Goal: Task Accomplishment & Management: Manage account settings

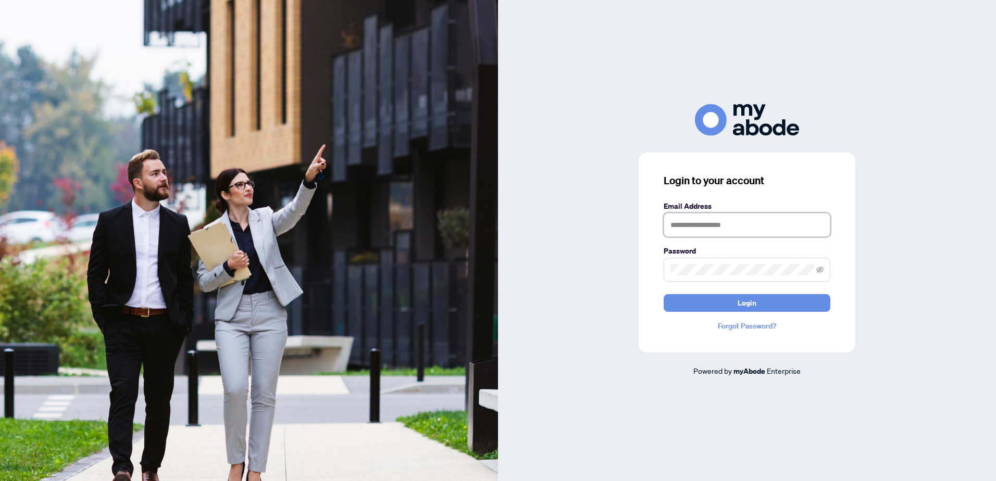
click at [673, 225] on input "text" at bounding box center [747, 225] width 167 height 24
type input "**********"
click at [711, 304] on button "Login" at bounding box center [747, 303] width 167 height 18
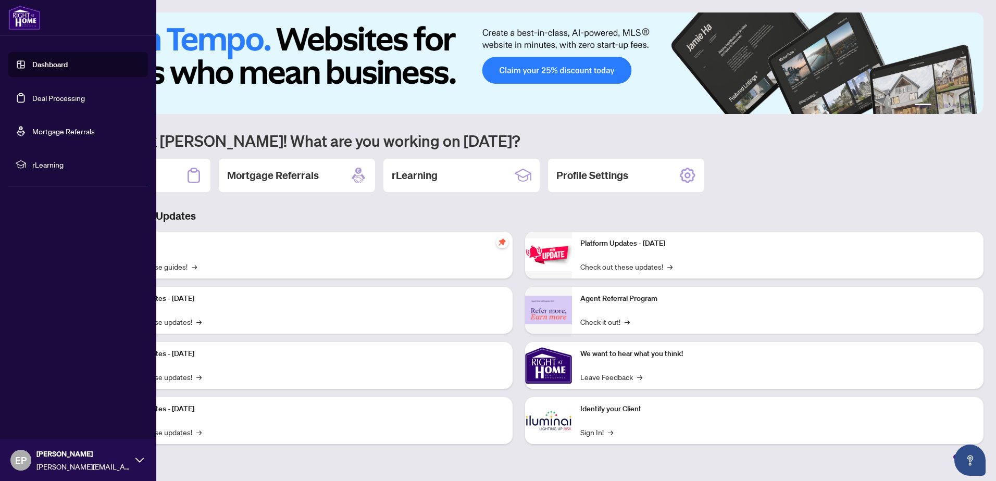
click at [32, 97] on link "Deal Processing" at bounding box center [58, 97] width 53 height 9
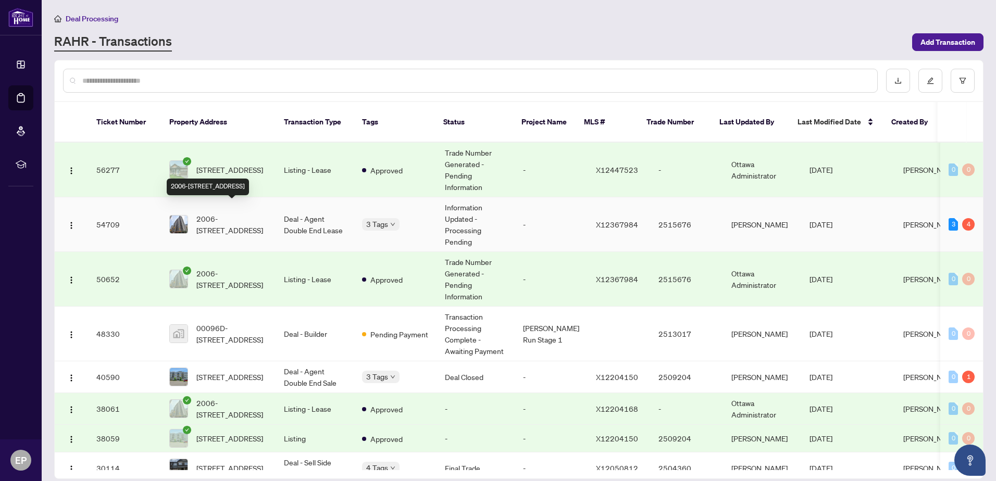
click at [238, 213] on span "2006-[STREET_ADDRESS]" at bounding box center [231, 224] width 71 height 23
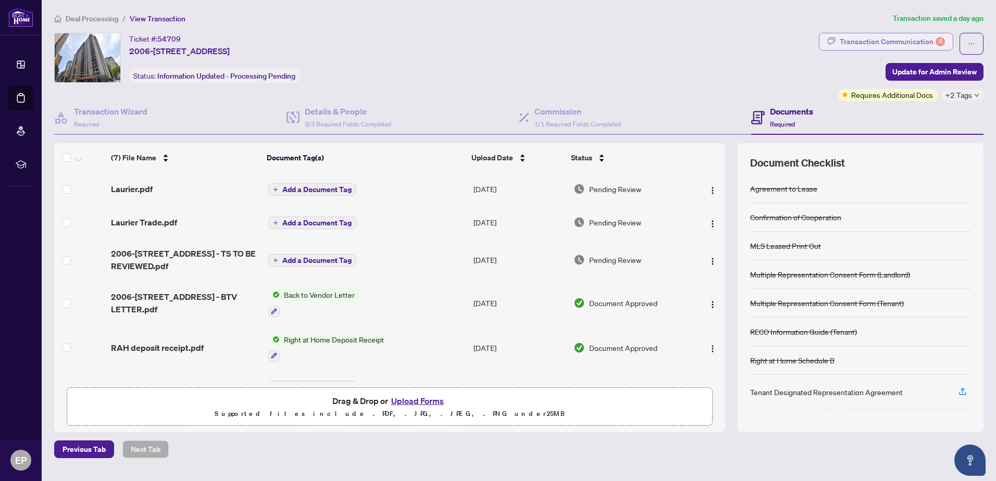
click at [895, 39] on div "Transaction Communication 4" at bounding box center [892, 41] width 105 height 17
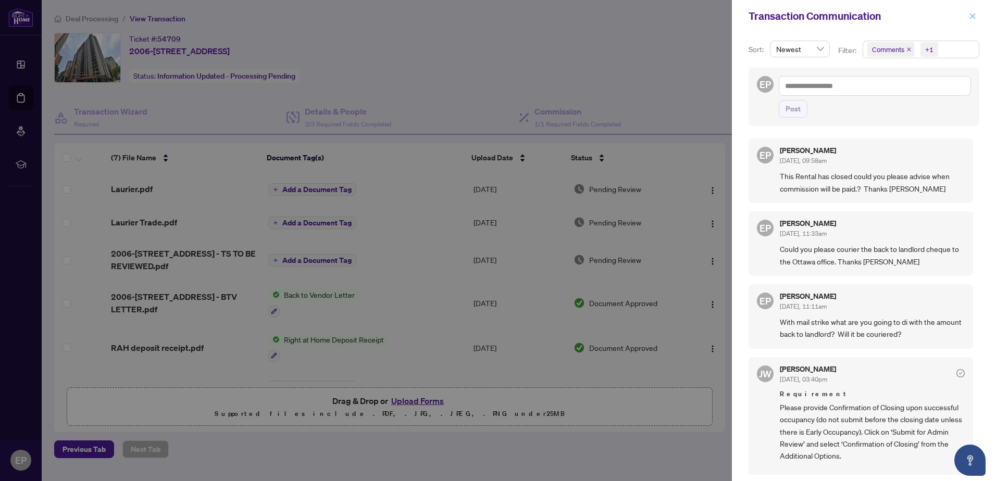
click at [975, 18] on icon "close" at bounding box center [972, 16] width 7 height 7
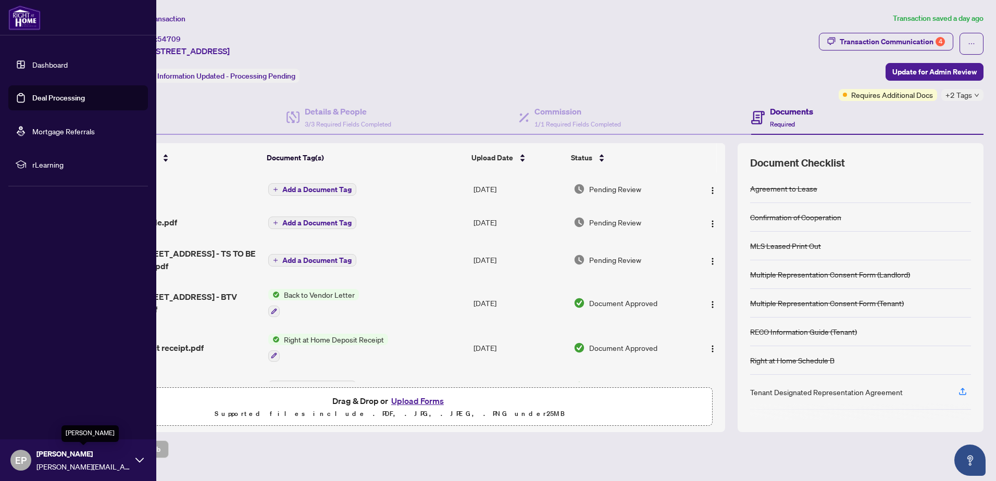
click at [46, 458] on span "[PERSON_NAME]" at bounding box center [83, 454] width 94 height 11
click at [42, 402] on span "Logout" at bounding box center [41, 398] width 23 height 17
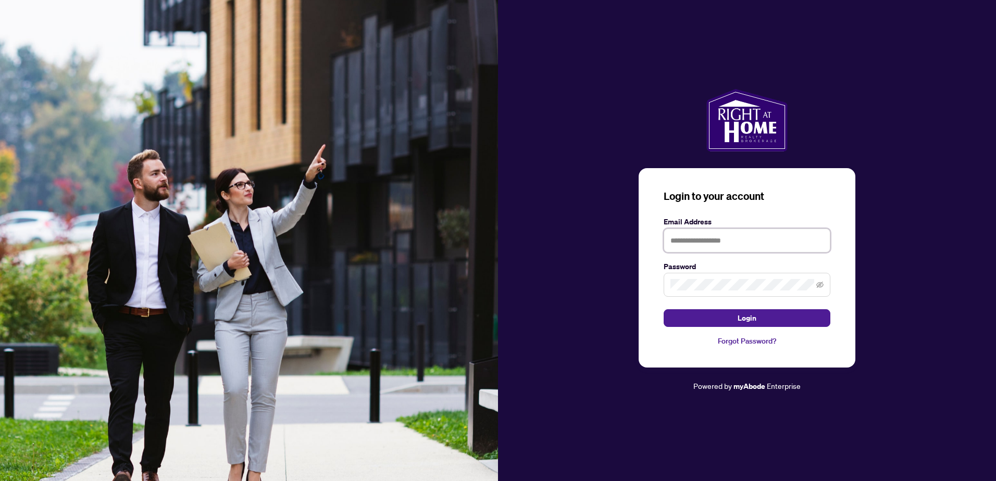
click at [684, 243] on input "text" at bounding box center [747, 241] width 167 height 24
type input "**********"
click at [687, 319] on button "Login" at bounding box center [747, 319] width 167 height 18
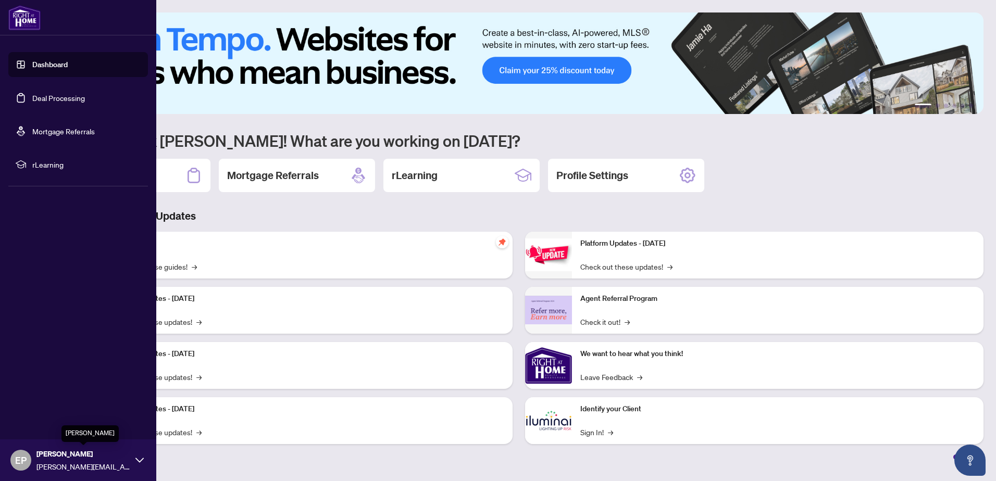
click at [121, 455] on span "[PERSON_NAME]" at bounding box center [83, 454] width 94 height 11
click at [70, 256] on div "Dashboard Deal Processing Mortgage Referrals rLearning EP [PERSON_NAME] [PERSON…" at bounding box center [78, 240] width 156 height 481
click at [65, 95] on link "Deal Processing" at bounding box center [58, 97] width 53 height 9
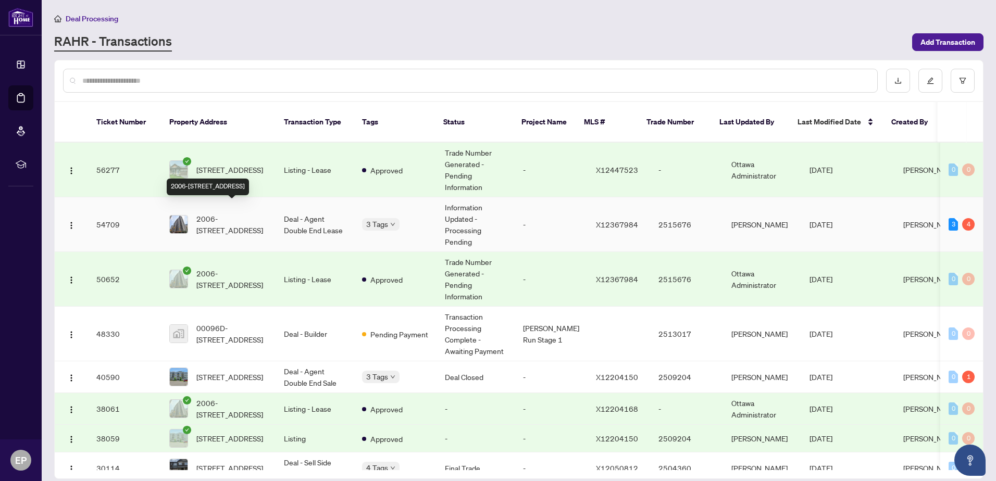
click at [204, 216] on span "2006-[STREET_ADDRESS]" at bounding box center [231, 224] width 71 height 23
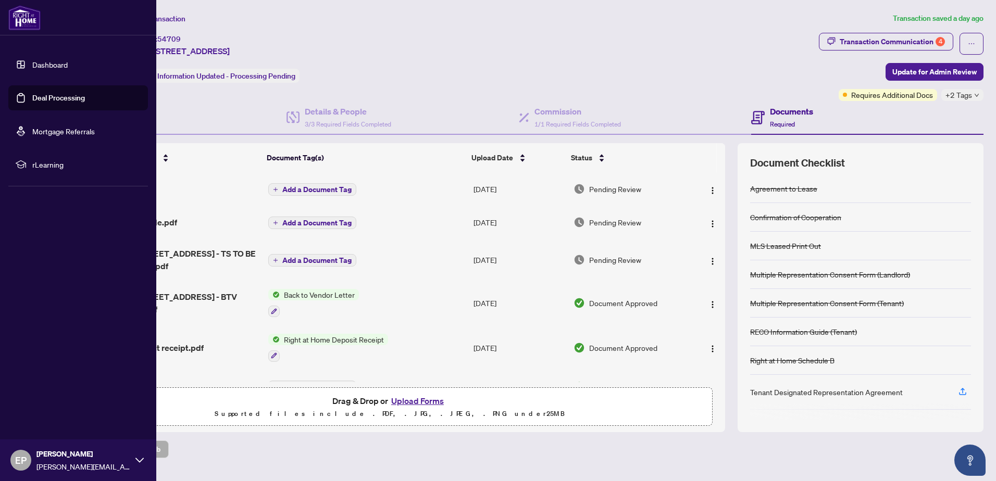
click at [22, 455] on span "EP" at bounding box center [20, 460] width 11 height 15
click at [51, 402] on span "Logout" at bounding box center [41, 398] width 23 height 17
